Goal: Navigation & Orientation: Find specific page/section

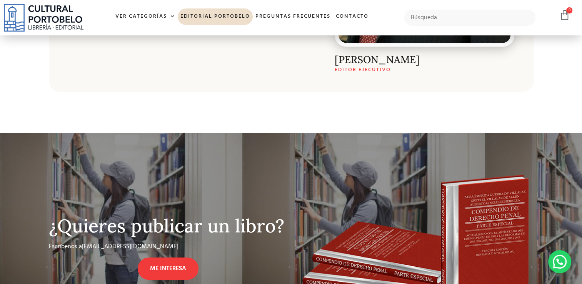
scroll to position [455, 0]
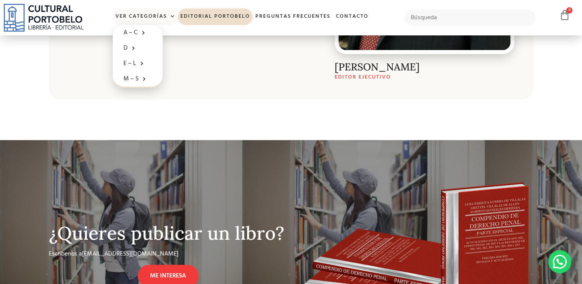
click at [158, 23] on link "Ver Categorías" at bounding box center [145, 16] width 65 height 17
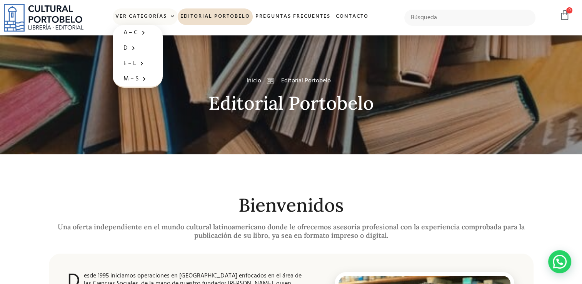
click at [160, 18] on link "Ver Categorías" at bounding box center [145, 16] width 65 height 17
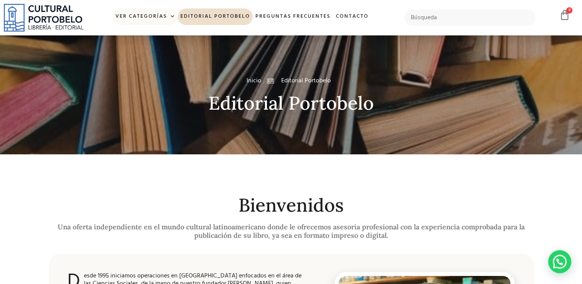
click at [160, 19] on link "Ver Categorías" at bounding box center [145, 16] width 65 height 17
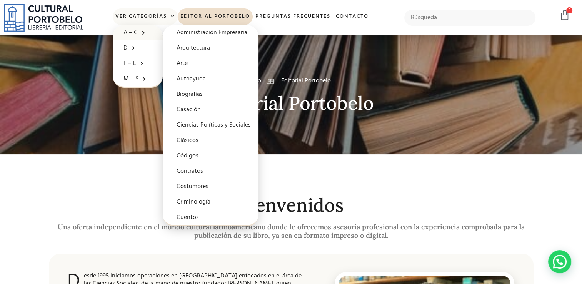
click at [145, 29] on link "A – C" at bounding box center [138, 32] width 50 height 15
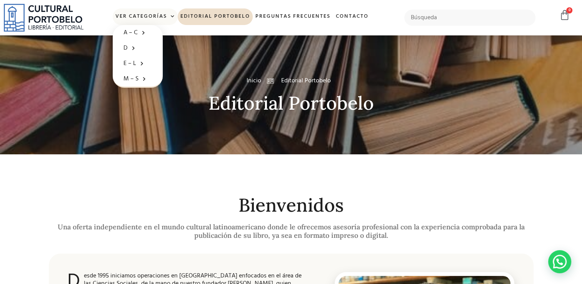
click at [158, 19] on link "Ver Categorías" at bounding box center [145, 16] width 65 height 17
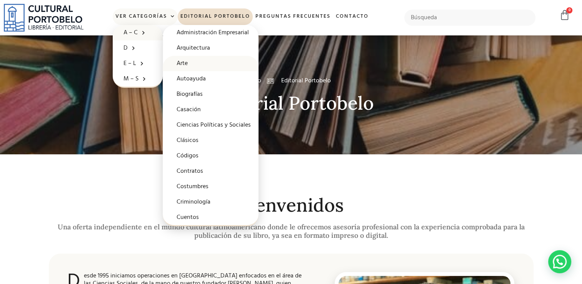
click at [184, 65] on link "Arte" at bounding box center [211, 63] width 96 height 15
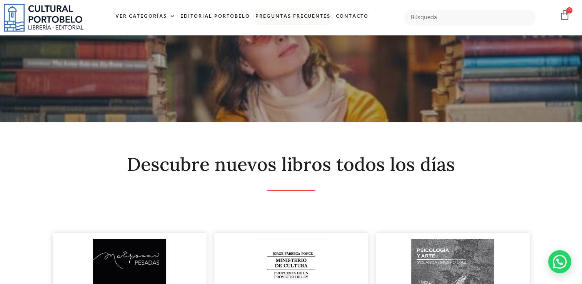
click at [273, 16] on link "Preguntas frecuentes" at bounding box center [293, 16] width 80 height 17
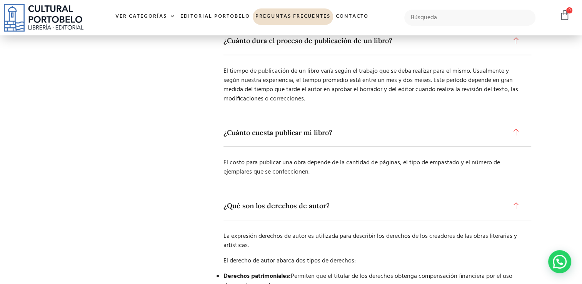
scroll to position [752, 0]
